Goal: Task Accomplishment & Management: Manage account settings

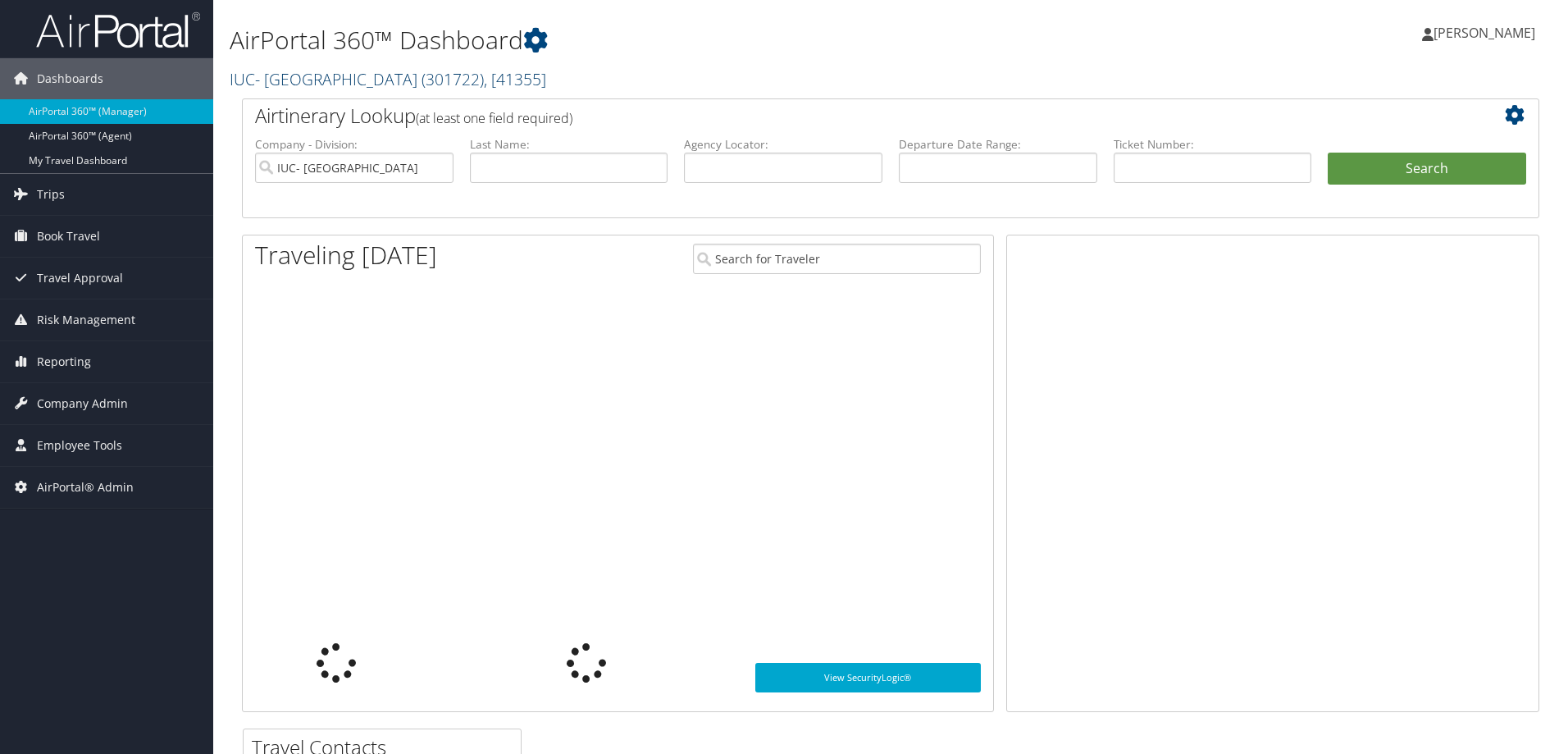
click at [307, 85] on link "IUC- University of Akron ( 301722 ) , [ 41355 ]" at bounding box center [388, 79] width 316 height 22
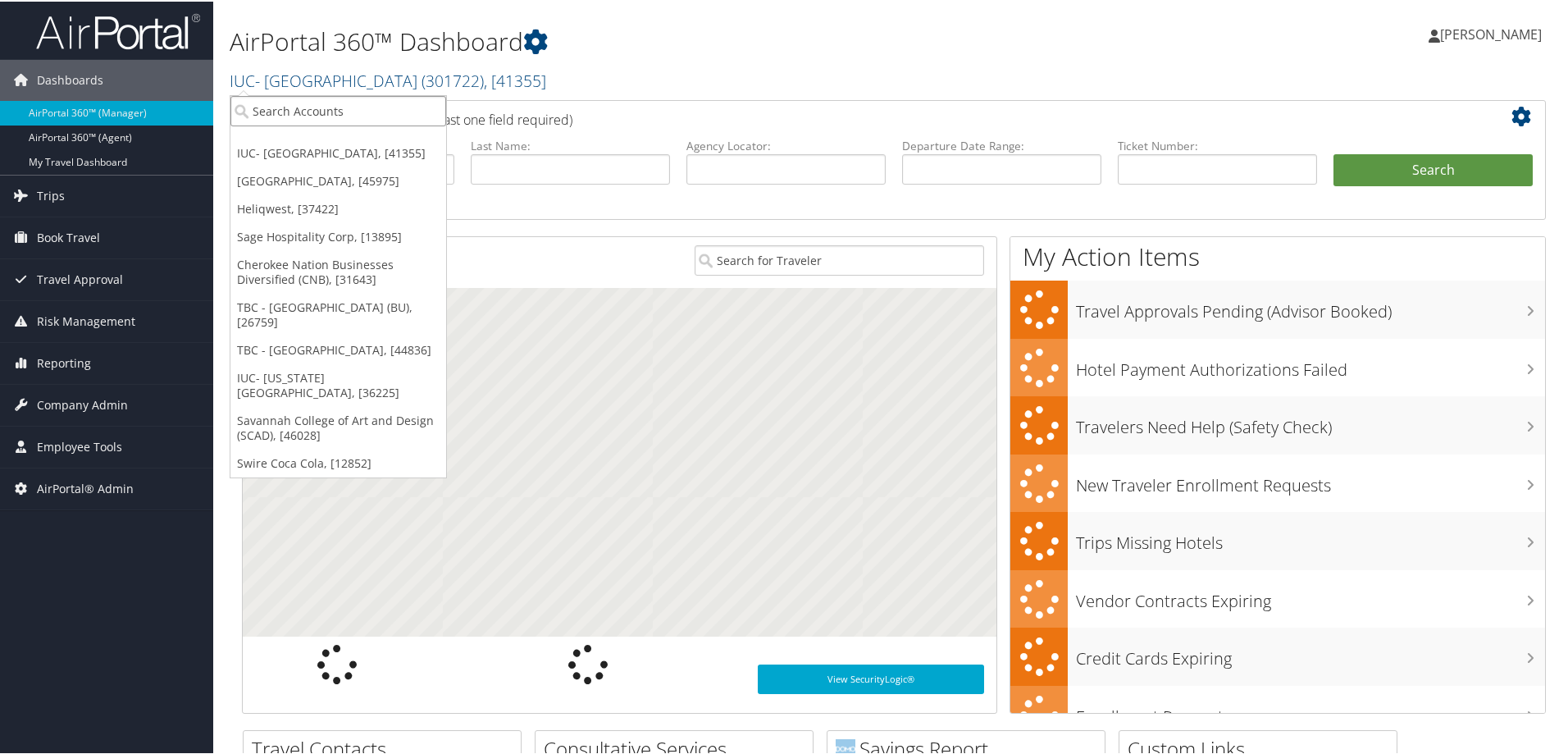
click at [307, 108] on input "search" at bounding box center [338, 109] width 215 height 30
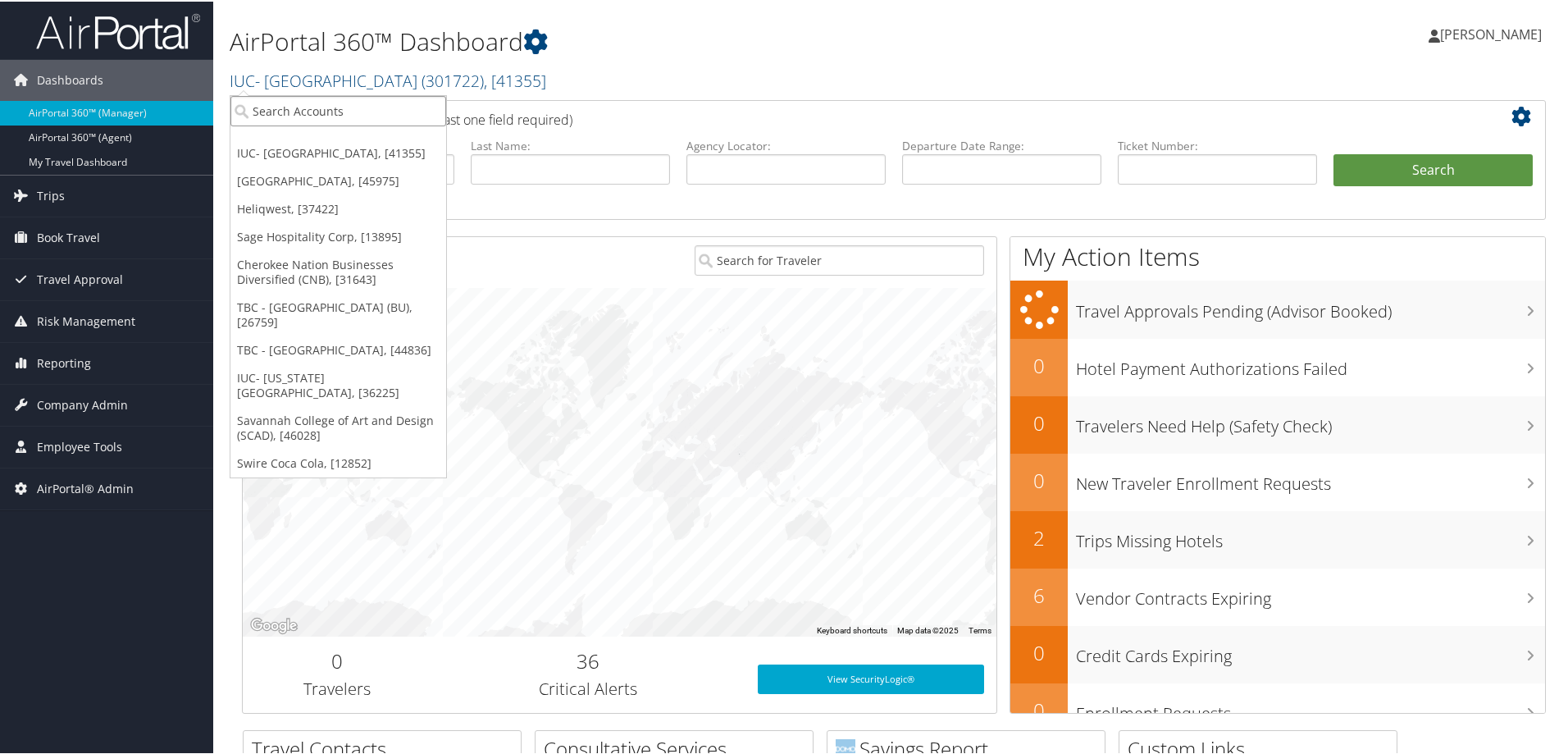
type input "h"
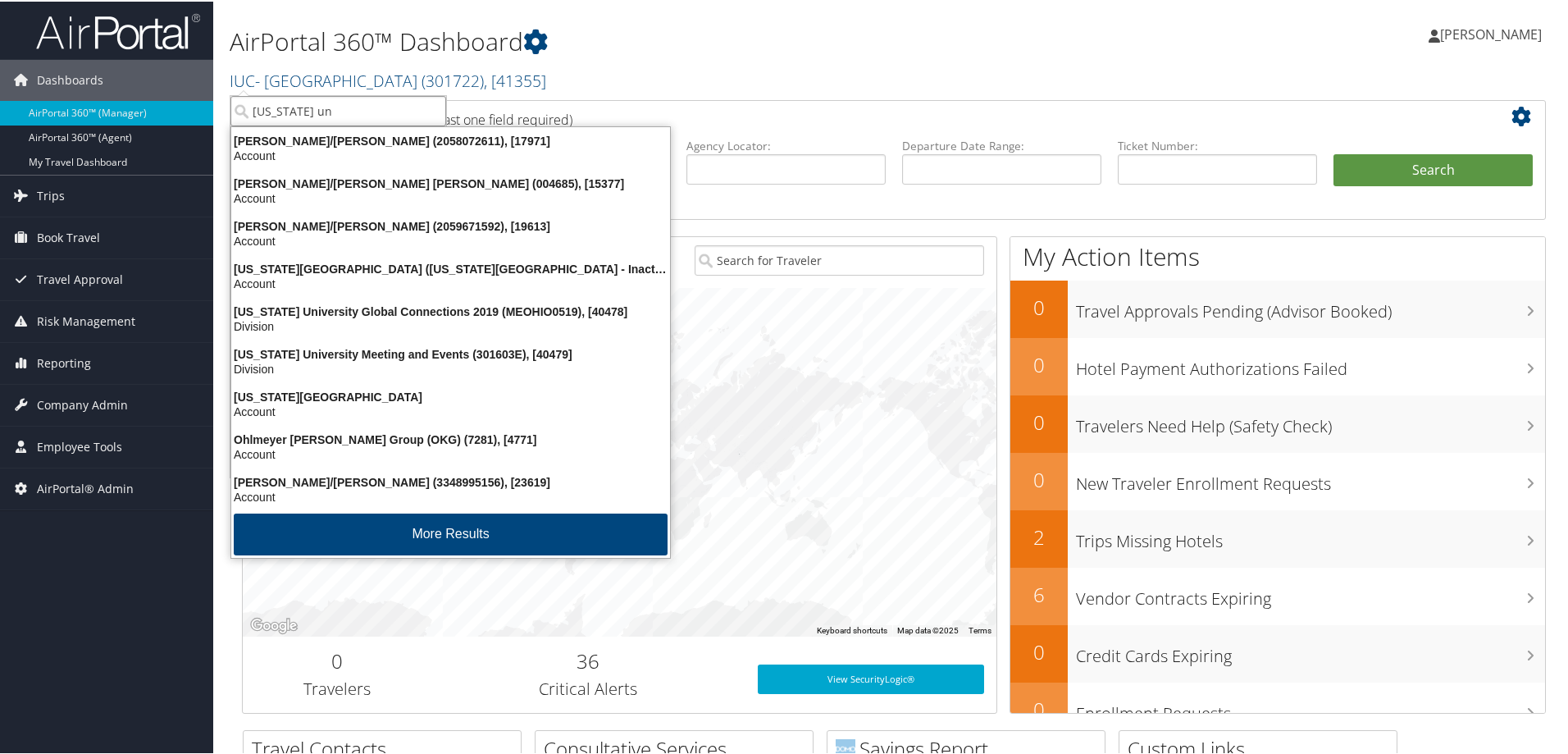
type input "ohio uni"
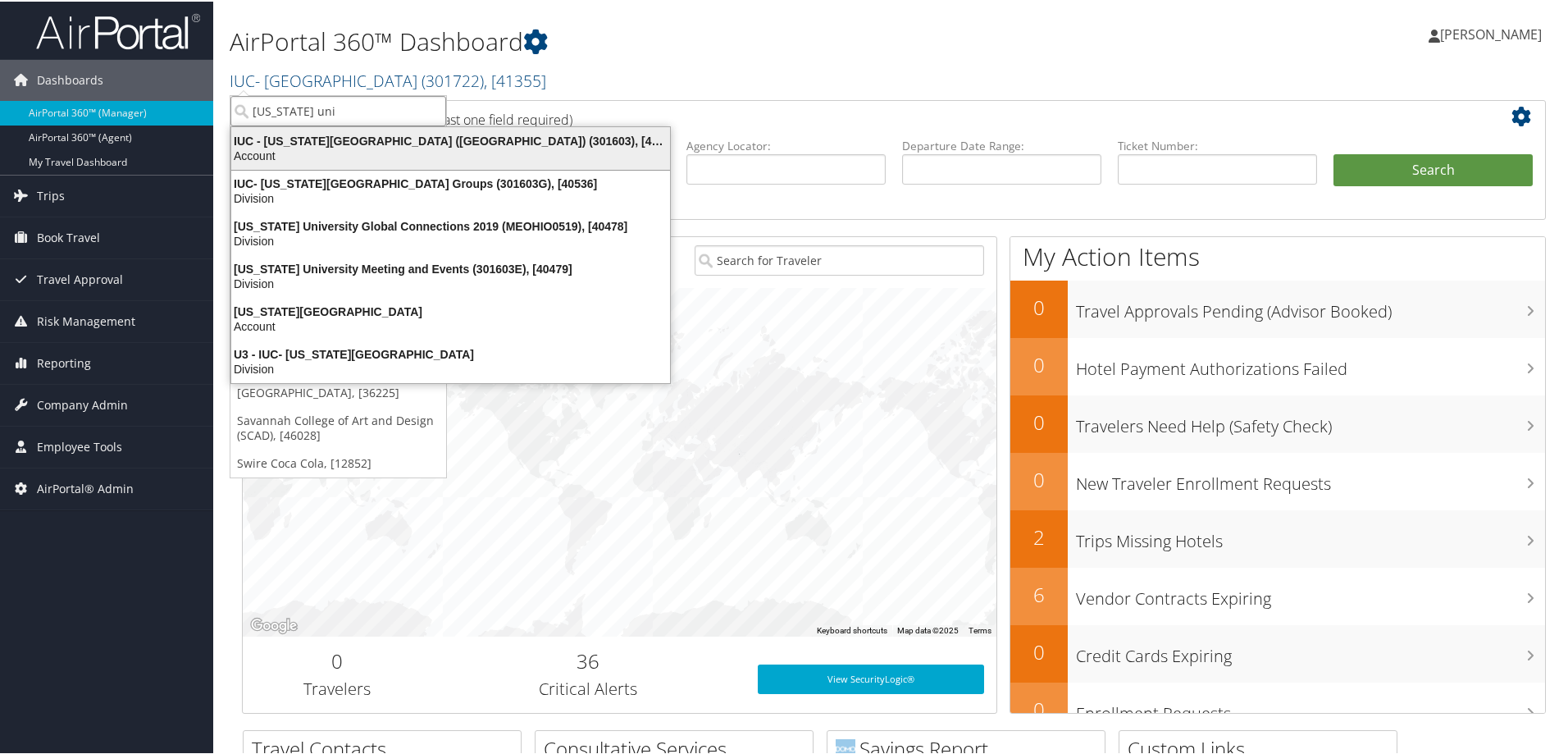
click at [264, 147] on div "Account" at bounding box center [450, 154] width 458 height 15
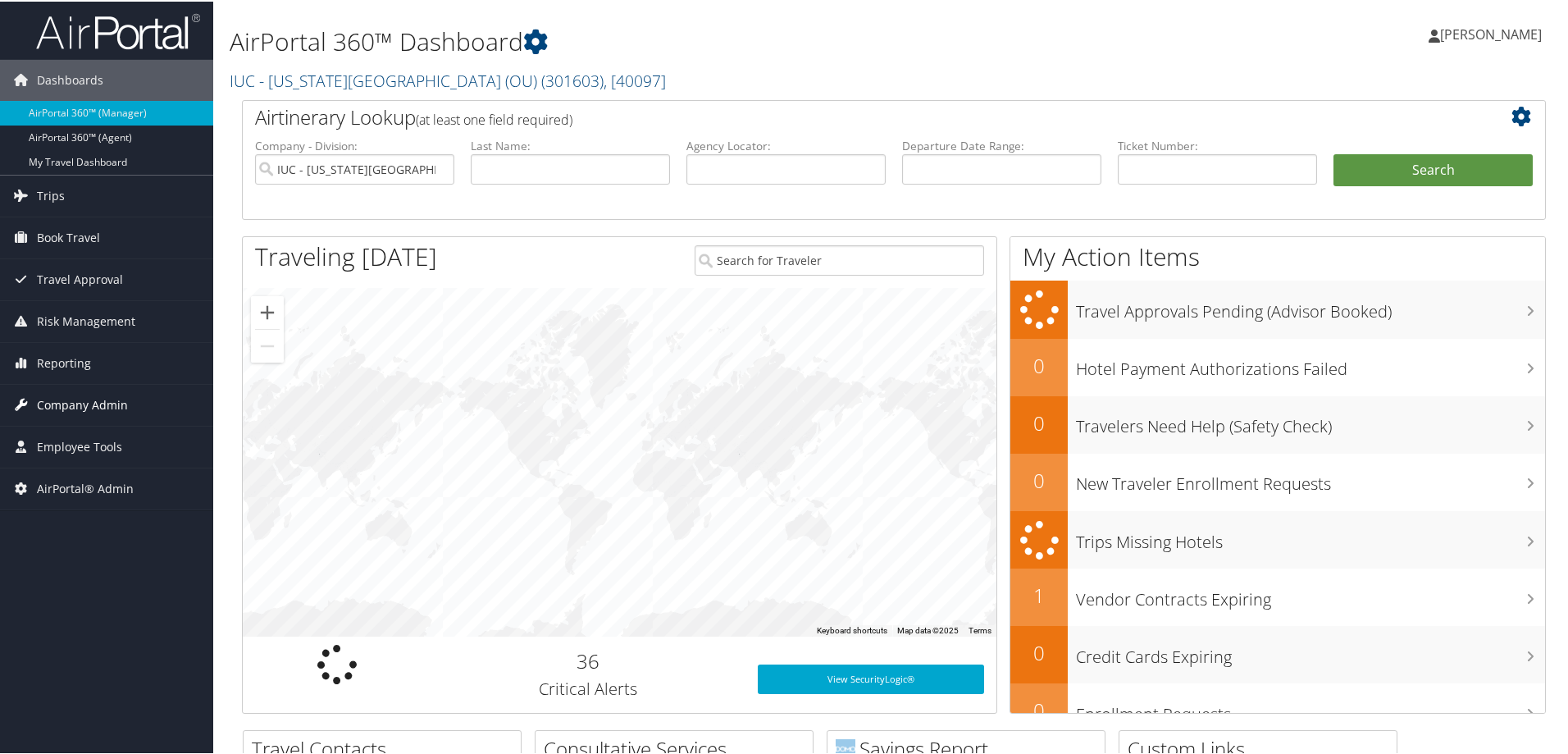
click at [99, 397] on span "Company Admin" at bounding box center [82, 403] width 91 height 41
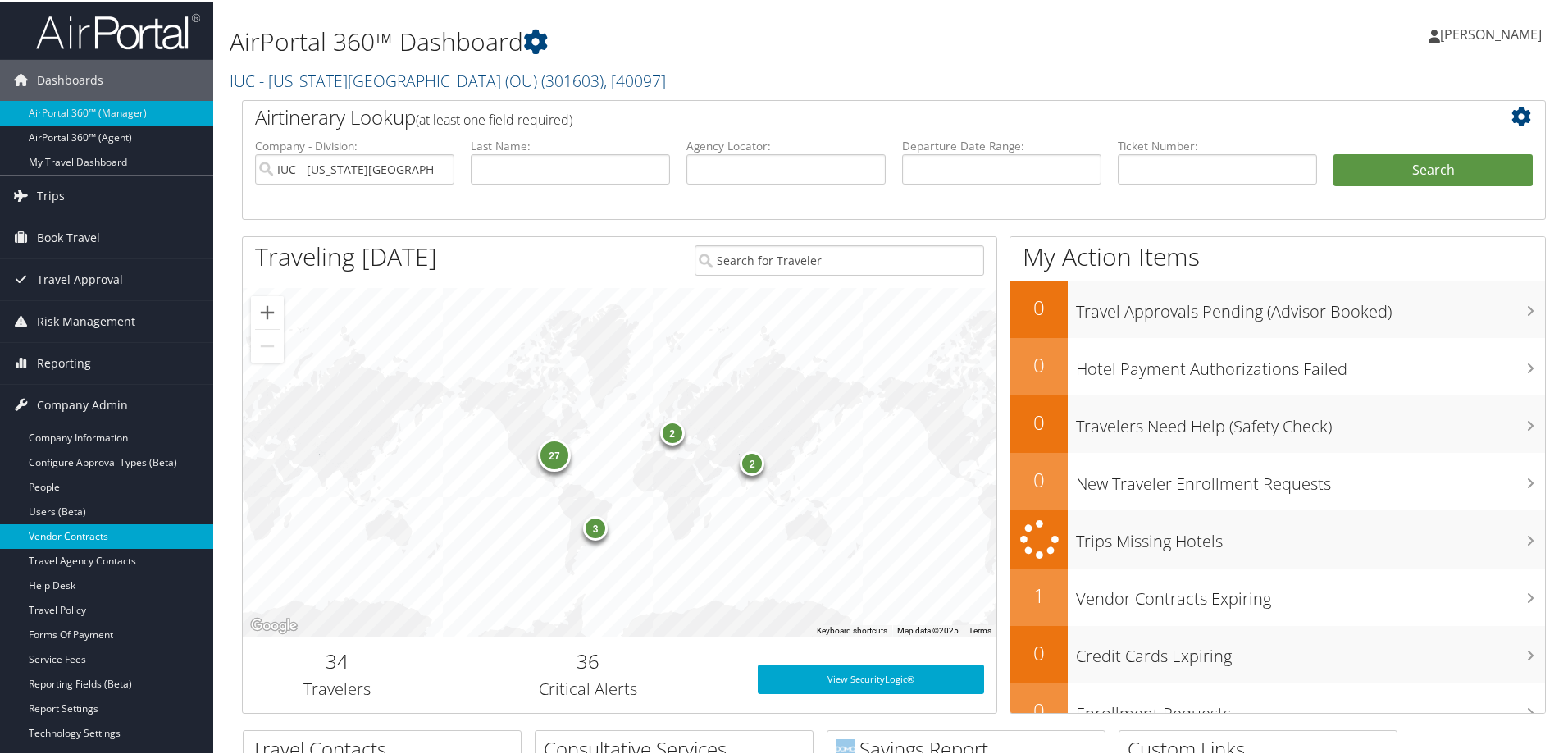
click at [105, 540] on link "Vendor Contracts" at bounding box center [106, 534] width 213 height 24
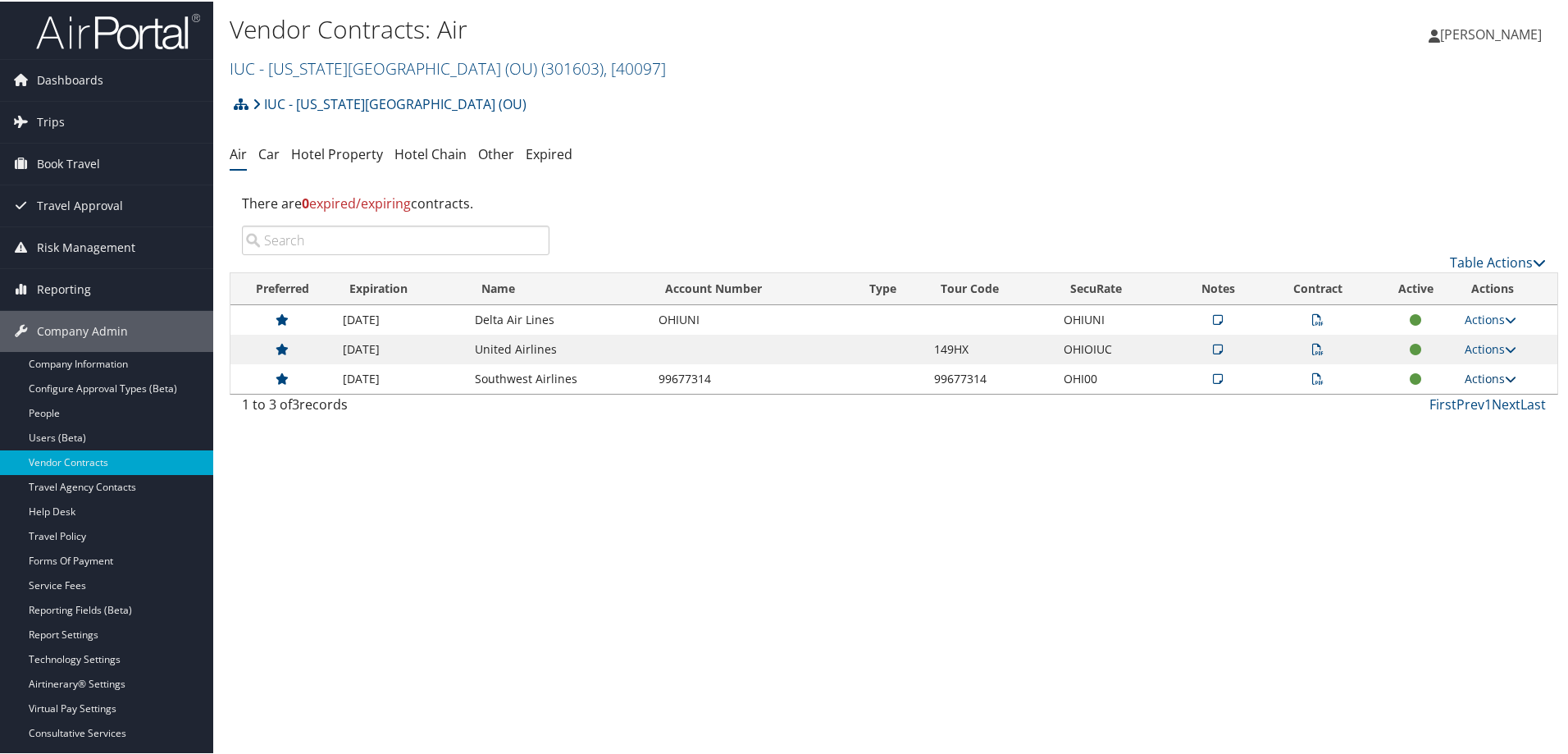
click at [1477, 379] on link "Actions" at bounding box center [1490, 377] width 51 height 16
click at [1465, 428] on link "View Contracts" at bounding box center [1452, 428] width 109 height 28
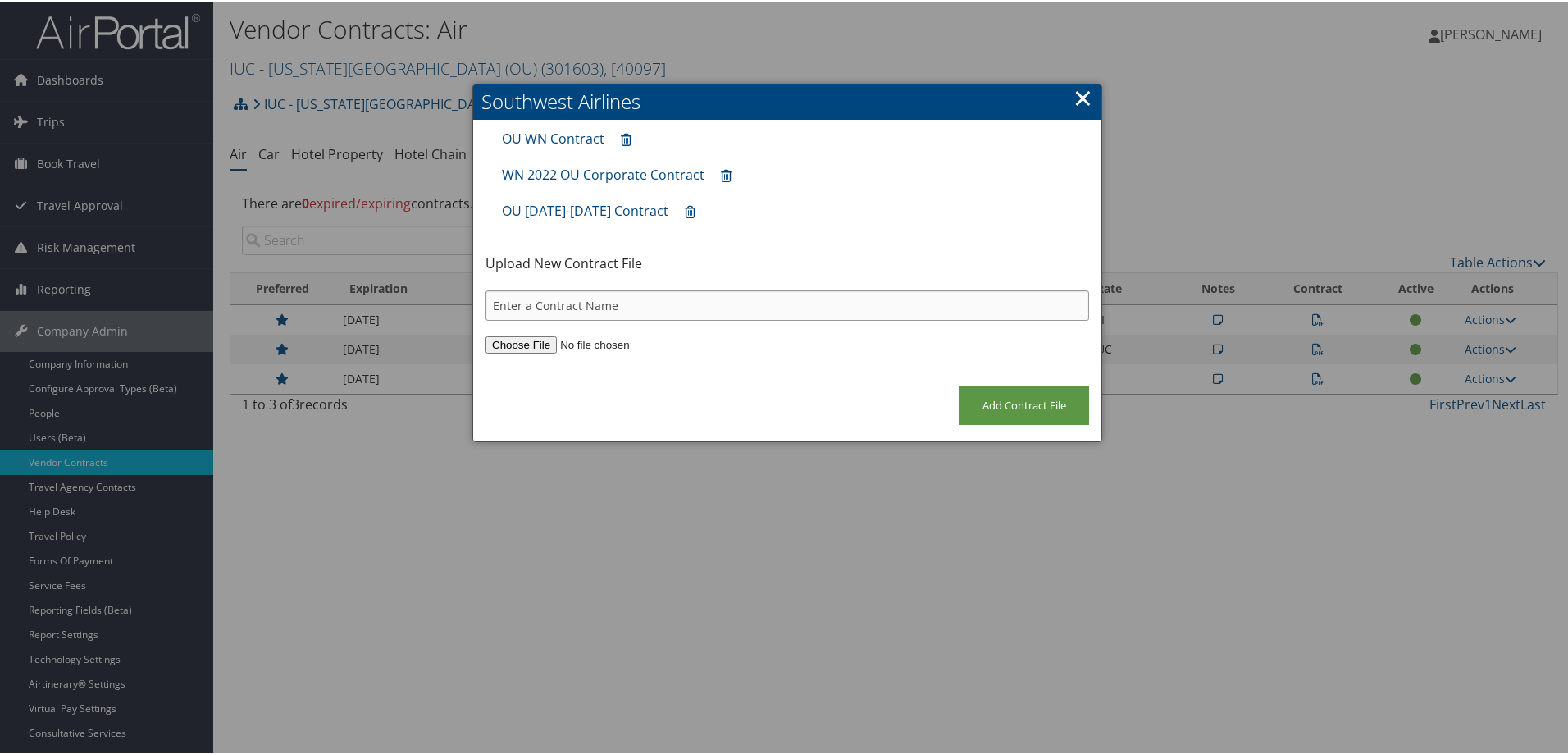
click at [650, 306] on input "text" at bounding box center [787, 304] width 603 height 30
type input "OU Southwest May 2025 May 2026"
click at [541, 342] on input "file" at bounding box center [787, 343] width 603 height 17
type input "C:\fakepath\Corporate Travel Agreement SouthwestAirlines_2025-06-01-2026-05-31_…"
click at [1030, 415] on input "Add Contract File" at bounding box center [1024, 404] width 130 height 39
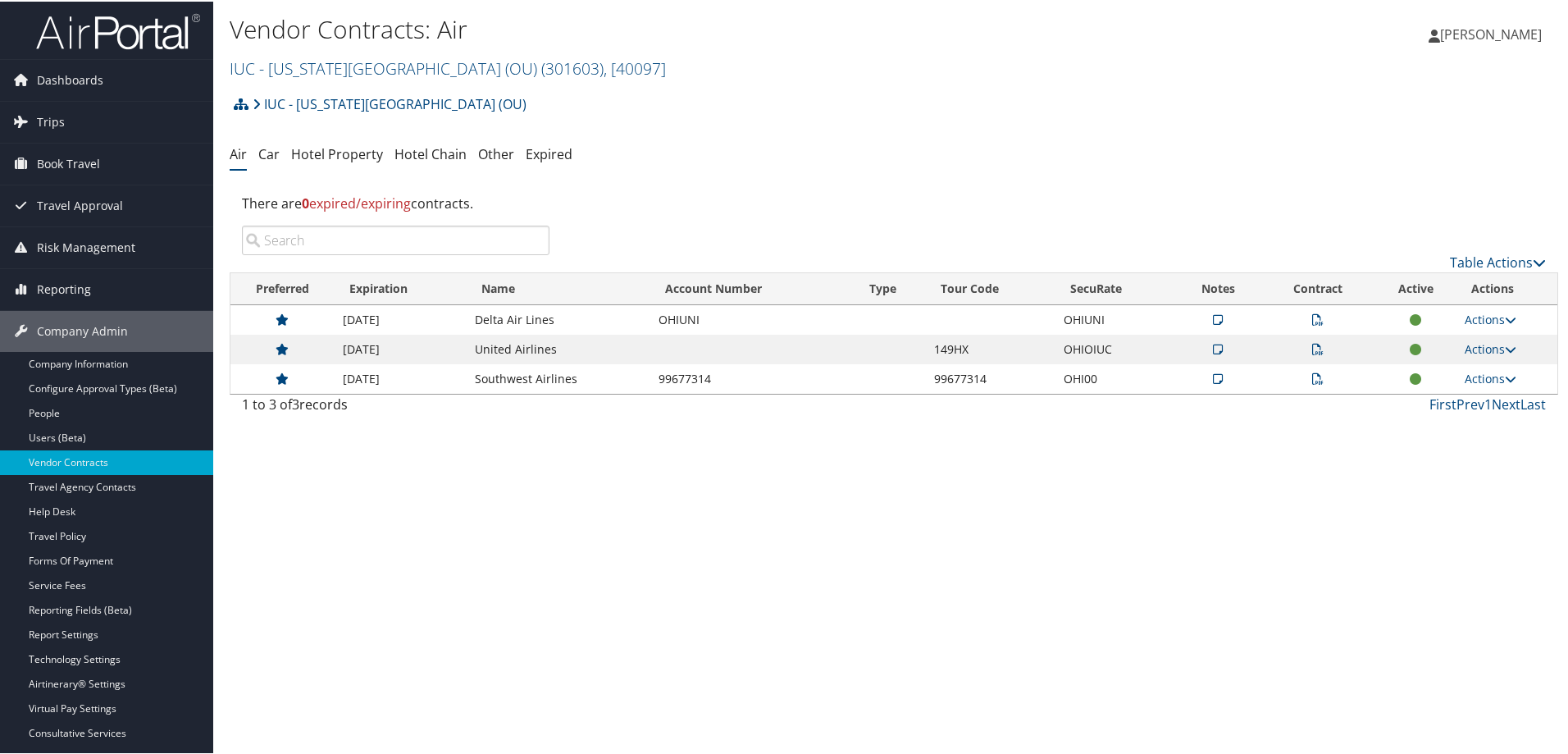
click at [1312, 376] on icon at bounding box center [1318, 378] width 12 height 12
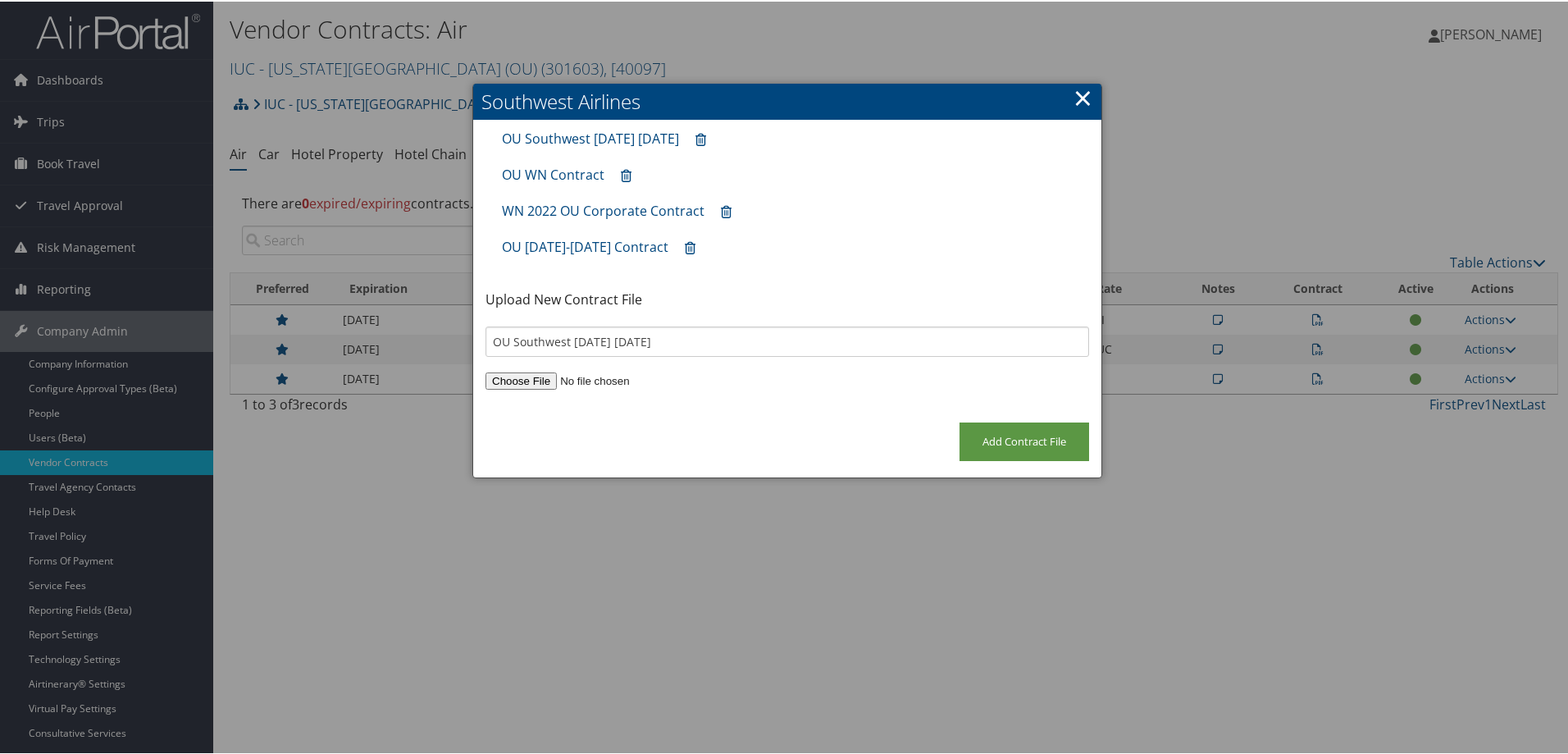
click at [1073, 97] on link "×" at bounding box center [1083, 96] width 19 height 33
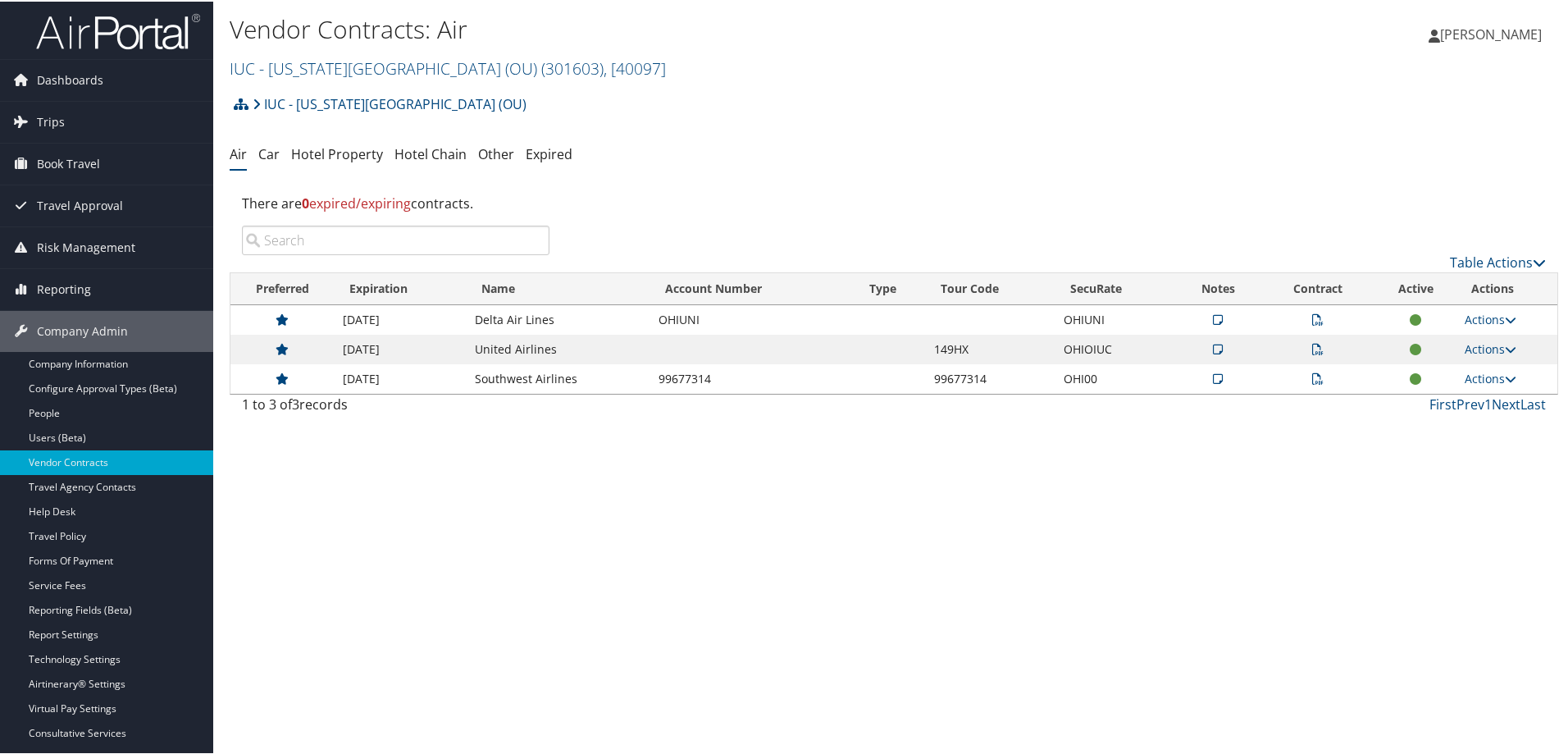
click at [1312, 374] on icon at bounding box center [1318, 378] width 12 height 12
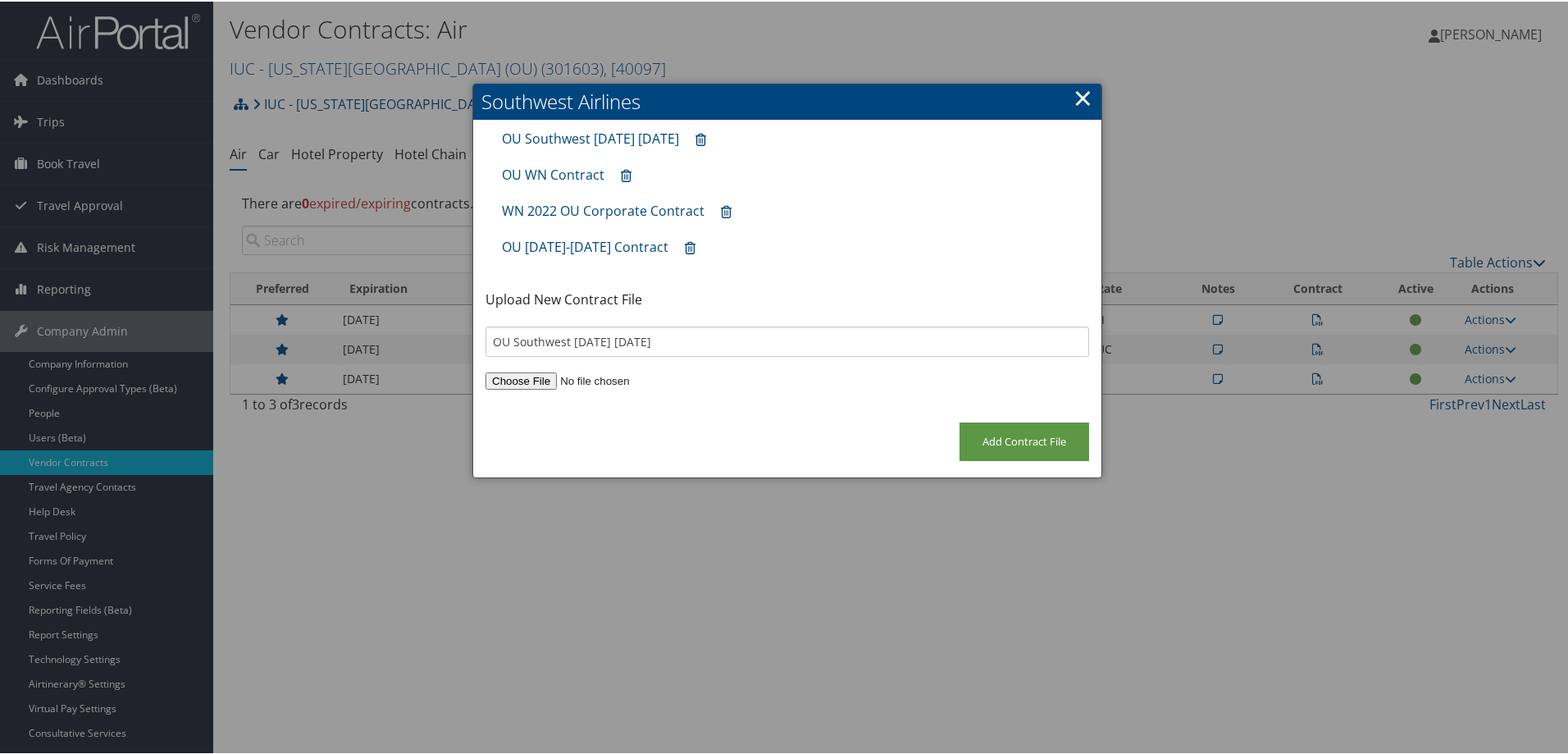
click at [1075, 92] on link "×" at bounding box center [1083, 96] width 19 height 33
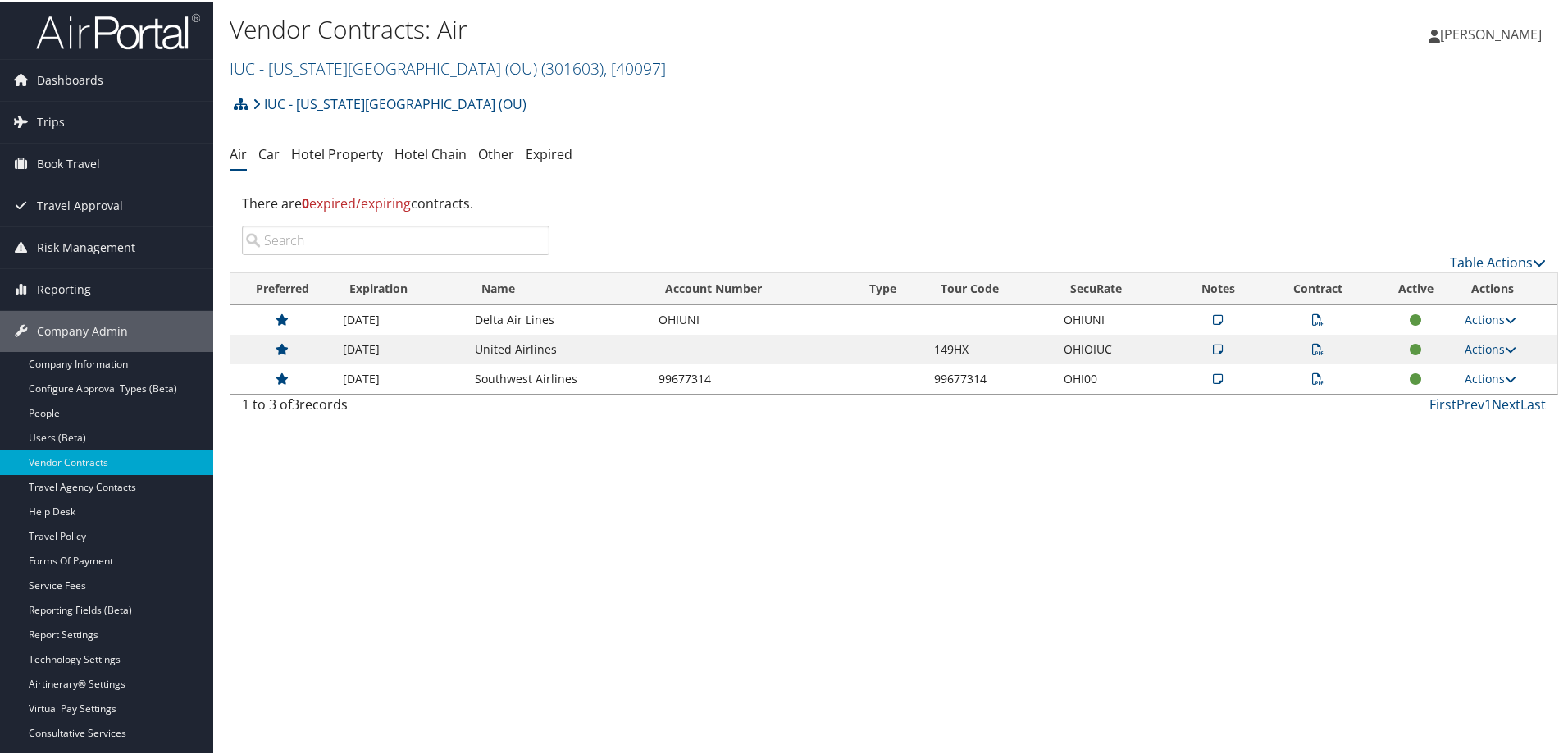
click at [1312, 375] on icon at bounding box center [1318, 378] width 12 height 12
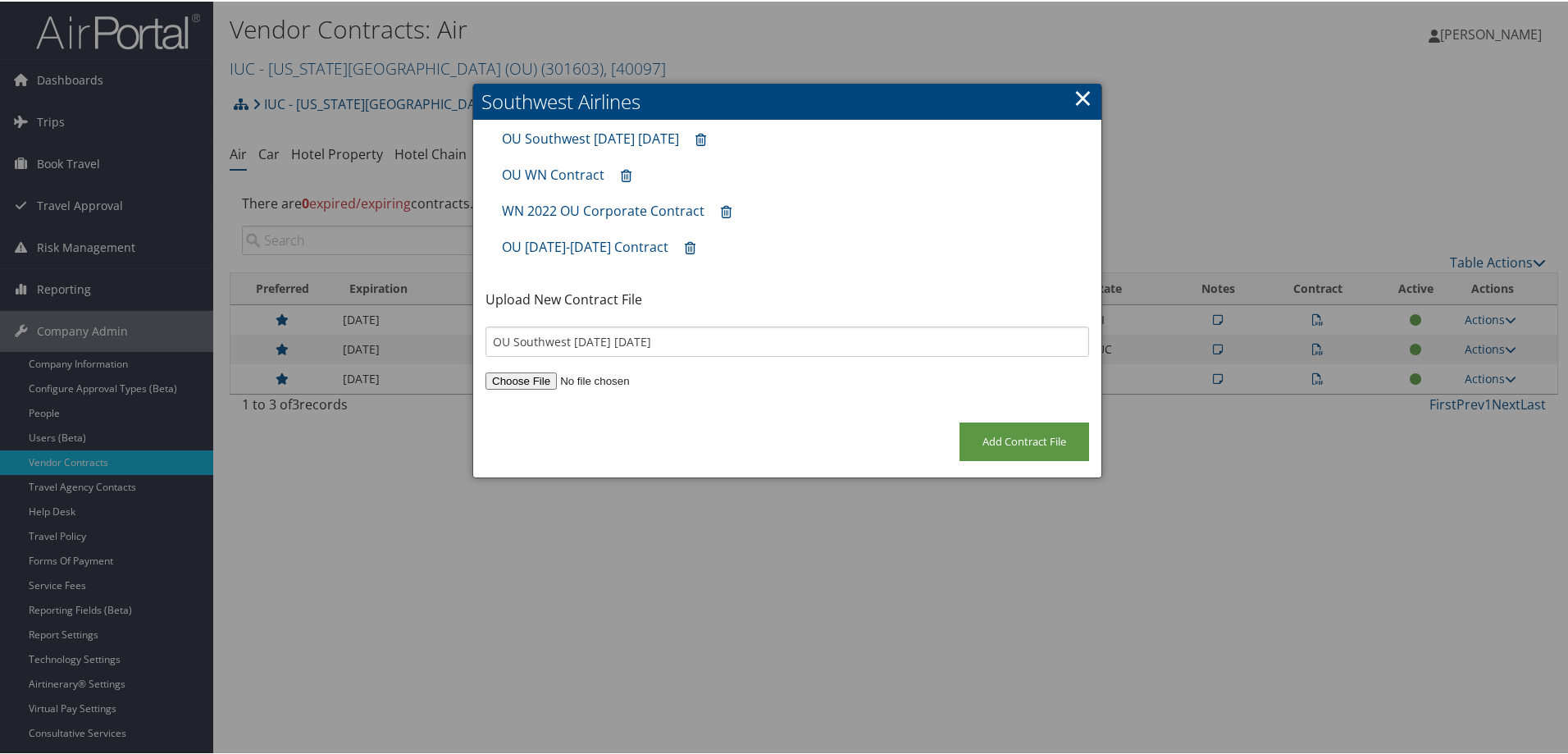
click at [1080, 94] on link "×" at bounding box center [1083, 96] width 19 height 33
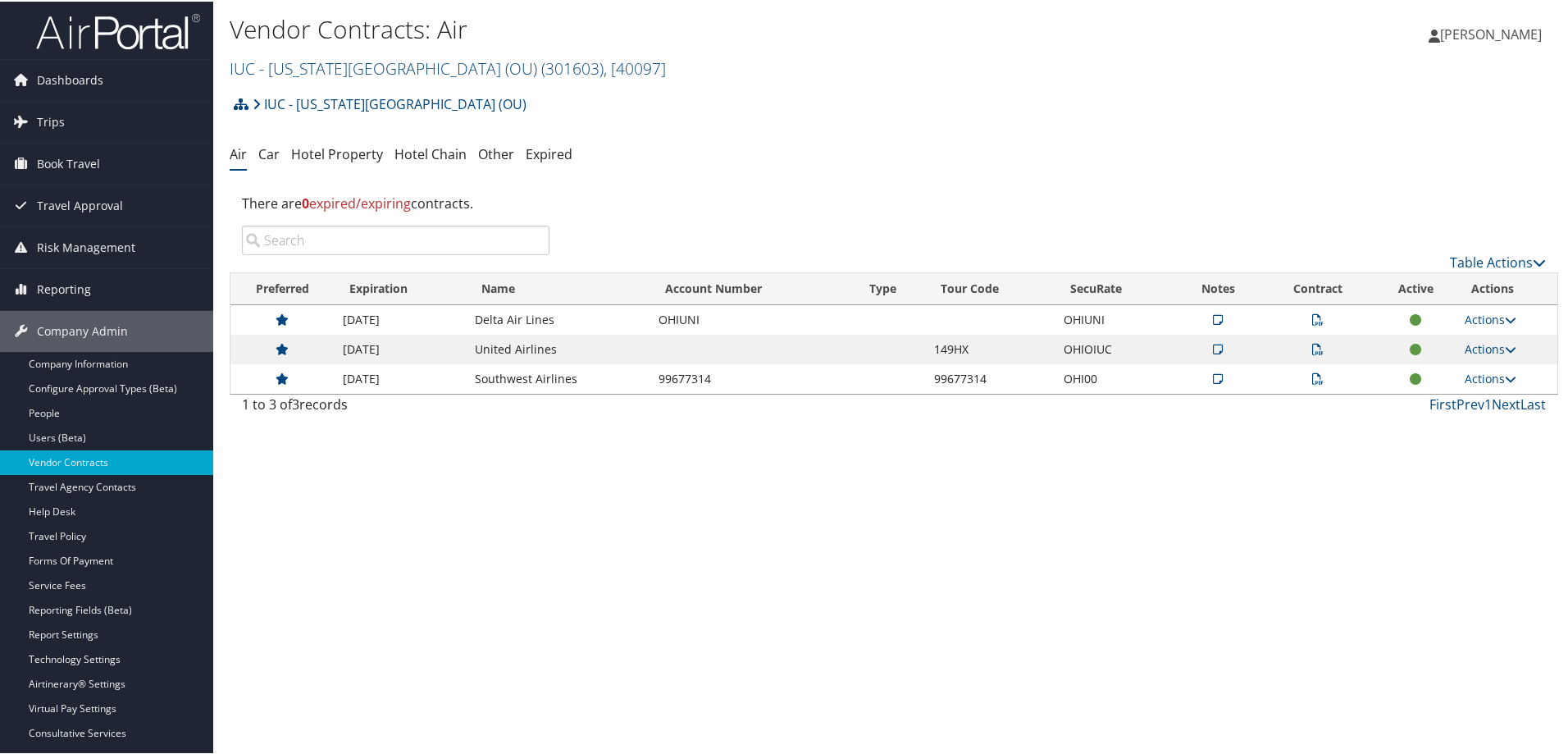
click at [1312, 375] on icon at bounding box center [1318, 378] width 12 height 12
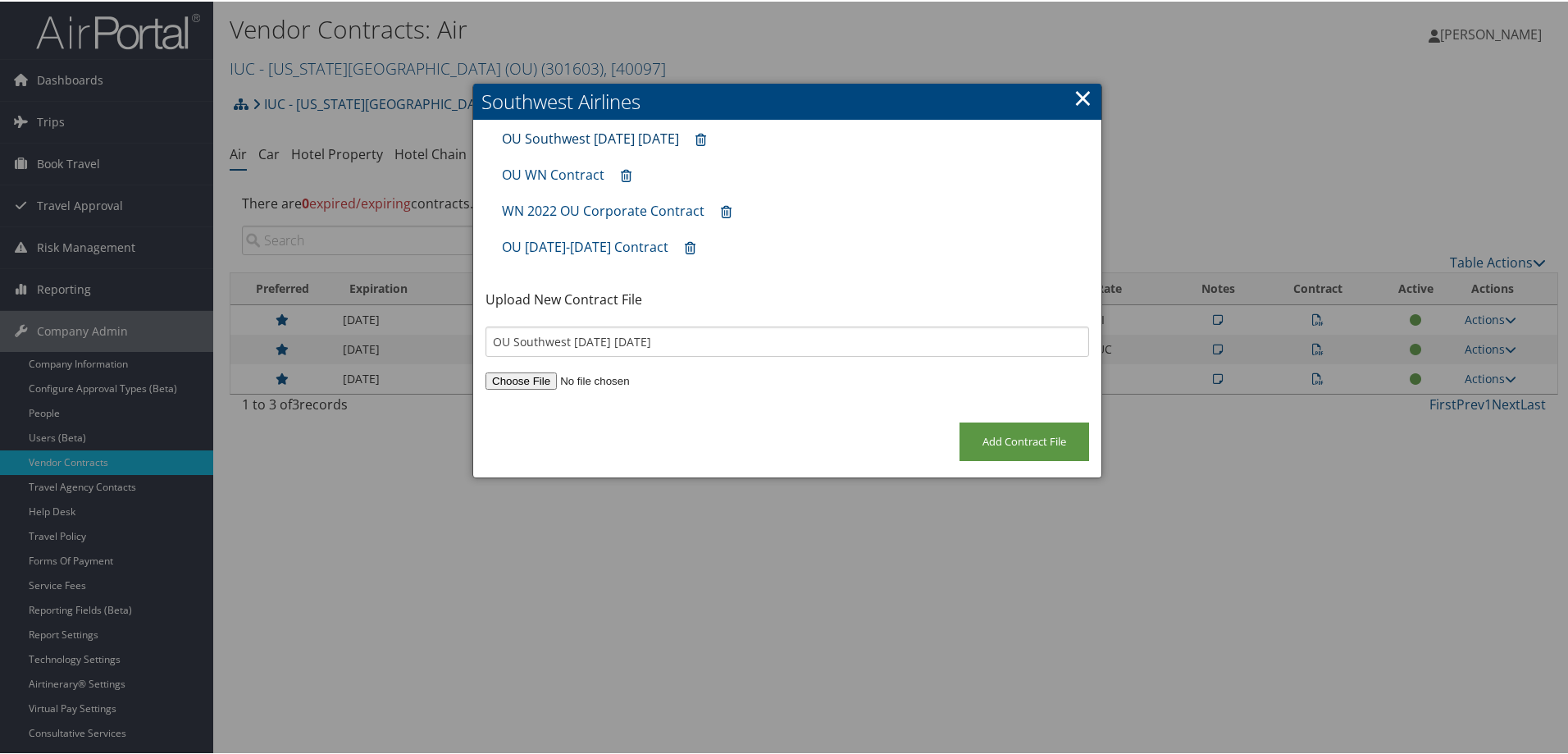
click at [580, 141] on link "OU Southwest May 2025 May 2026" at bounding box center [591, 136] width 177 height 18
click at [664, 136] on link "OU Southwest May 2025 May 2026" at bounding box center [591, 136] width 177 height 18
click at [1073, 96] on link "×" at bounding box center [1083, 96] width 19 height 33
